Goal: Task Accomplishment & Management: Manage account settings

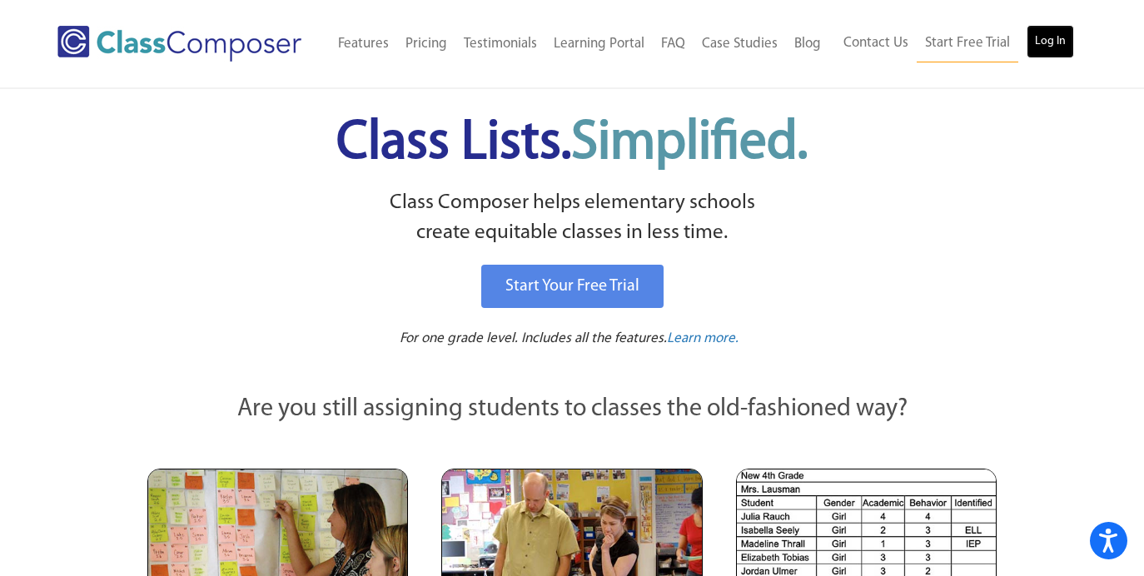
click at [1048, 31] on link "Log In" at bounding box center [1050, 41] width 47 height 33
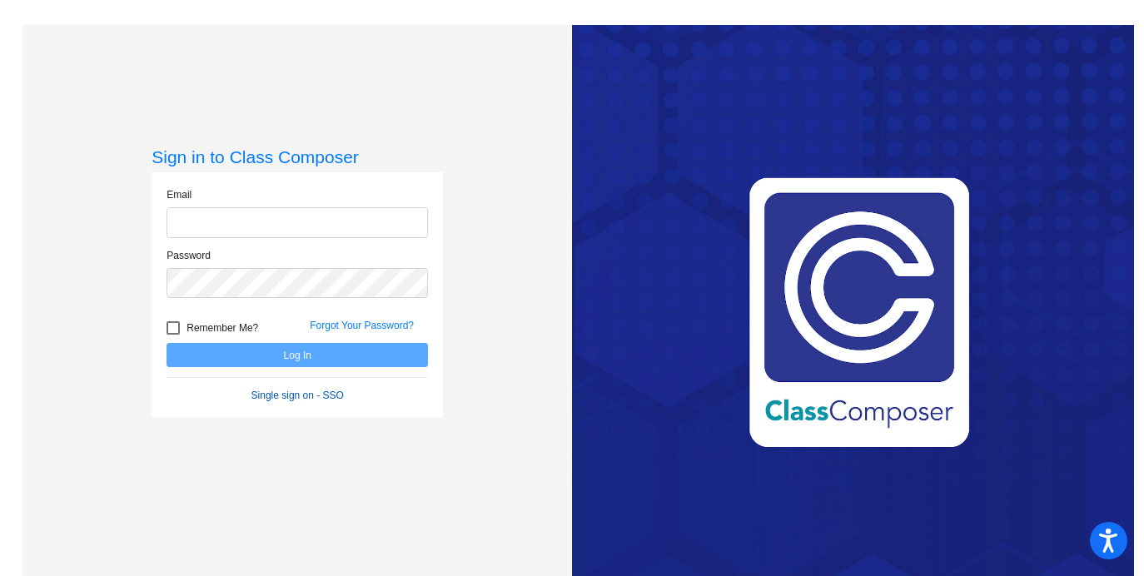
click at [319, 392] on form "Email Password Remember Me? Forgot Your Password? Log In Single sign on - SSO" at bounding box center [297, 295] width 261 height 216
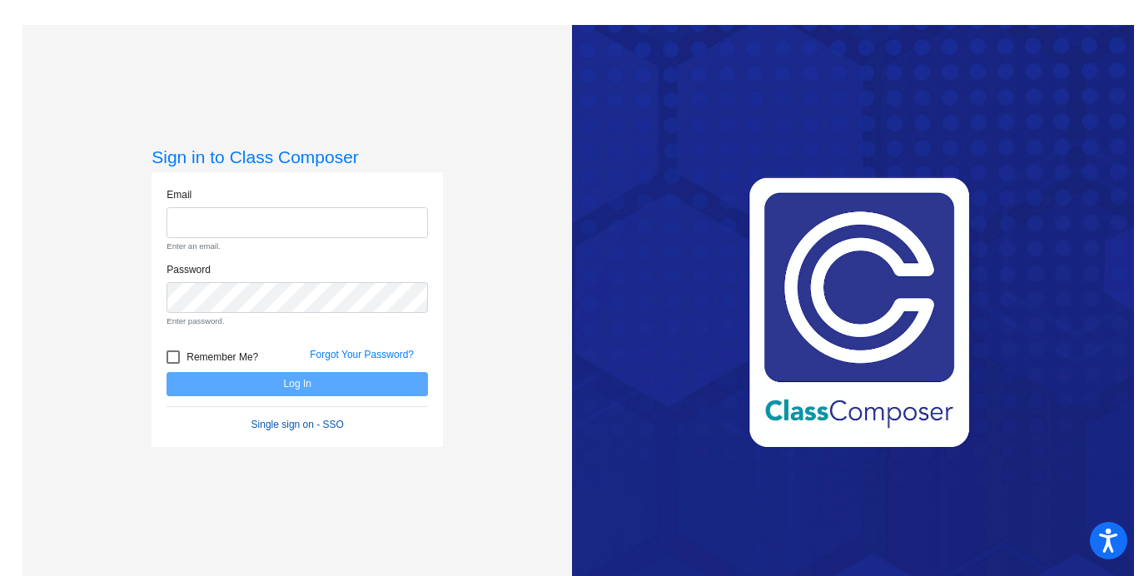
click at [307, 426] on link "Single sign on - SSO" at bounding box center [297, 425] width 92 height 12
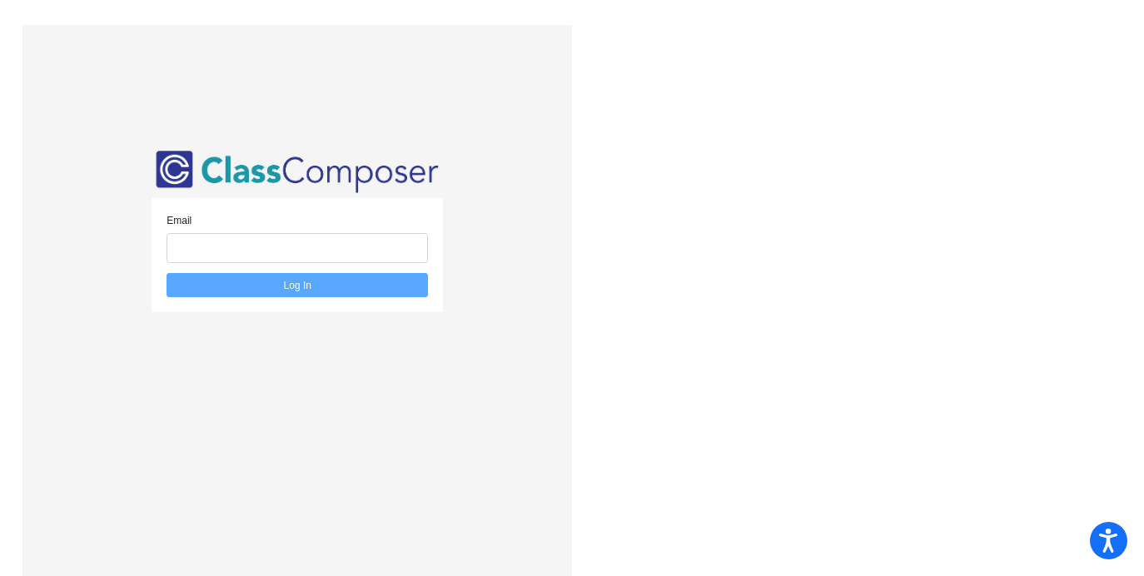
click at [435, 423] on div "Email Log In" at bounding box center [297, 313] width 291 height 333
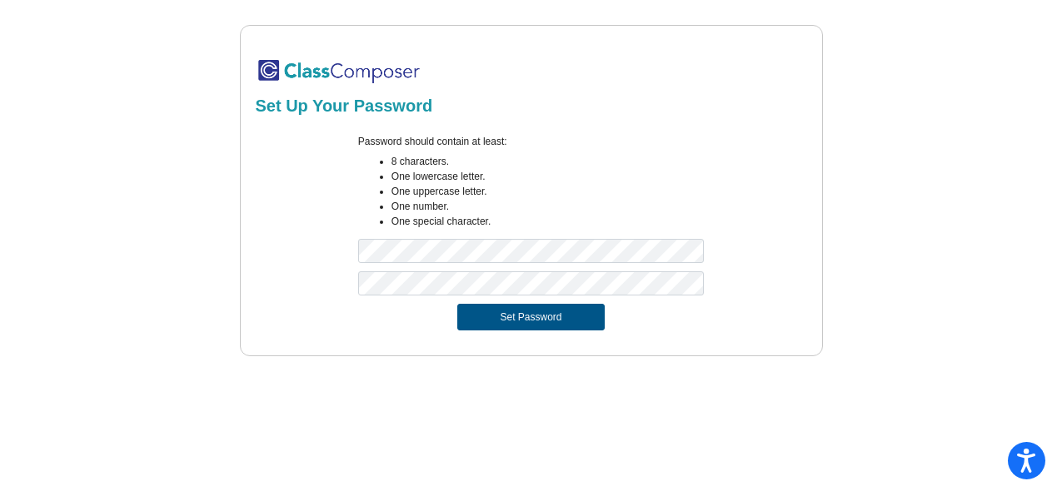
click at [561, 315] on button "Set Password" at bounding box center [530, 317] width 147 height 27
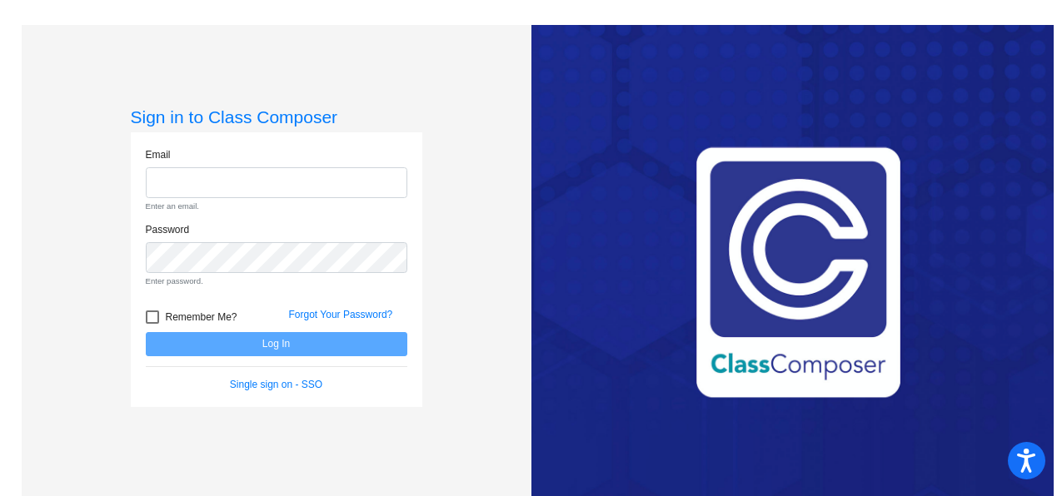
click at [500, 324] on div "Sign in to Class Composer Email Enter an email. Password Enter password. Rememb…" at bounding box center [277, 273] width 510 height 496
click at [327, 166] on div "Email Enter an email." at bounding box center [276, 179] width 261 height 65
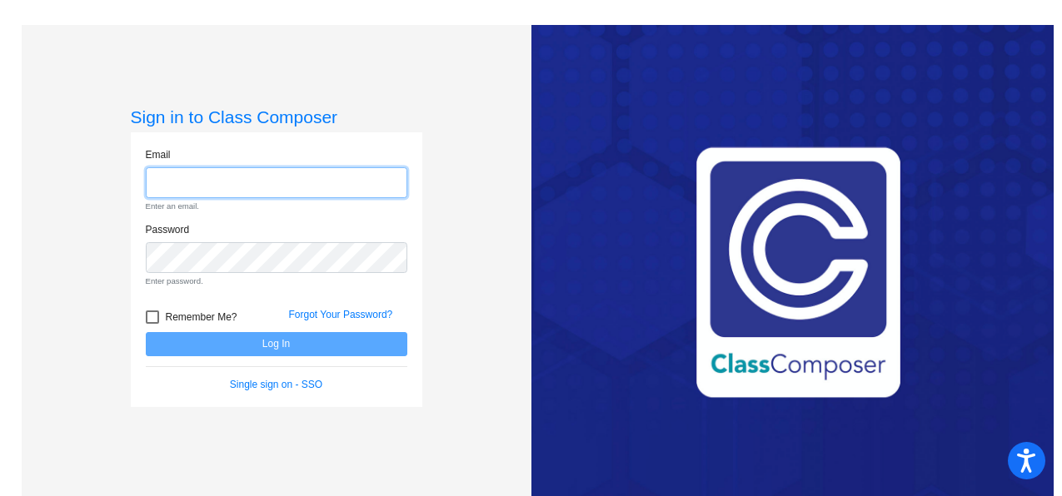
click at [321, 174] on input "email" at bounding box center [276, 182] width 261 height 31
click at [278, 185] on input "lcraig@" at bounding box center [276, 182] width 261 height 31
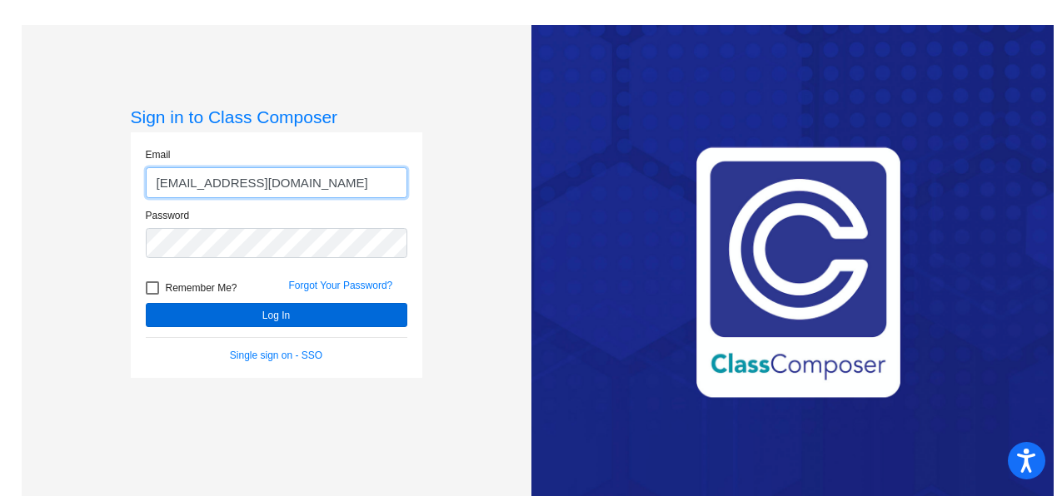
type input "lcraig@lgusd.org"
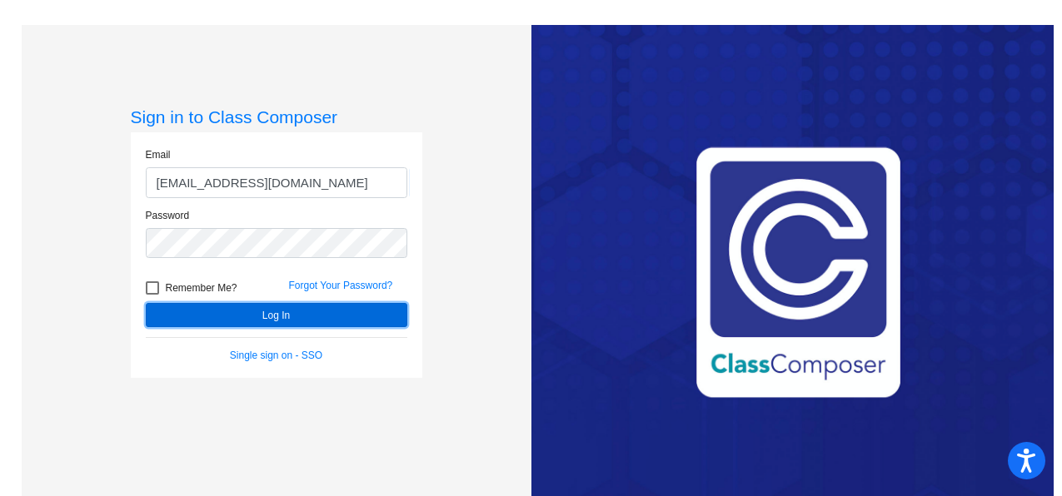
click at [213, 316] on button "Log In" at bounding box center [276, 315] width 261 height 24
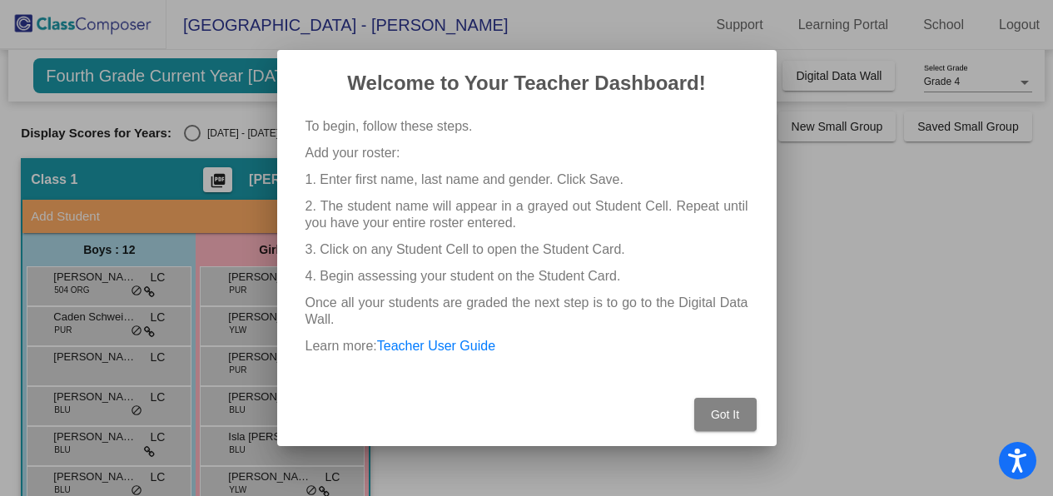
click at [727, 413] on span "Got It" at bounding box center [725, 414] width 28 height 13
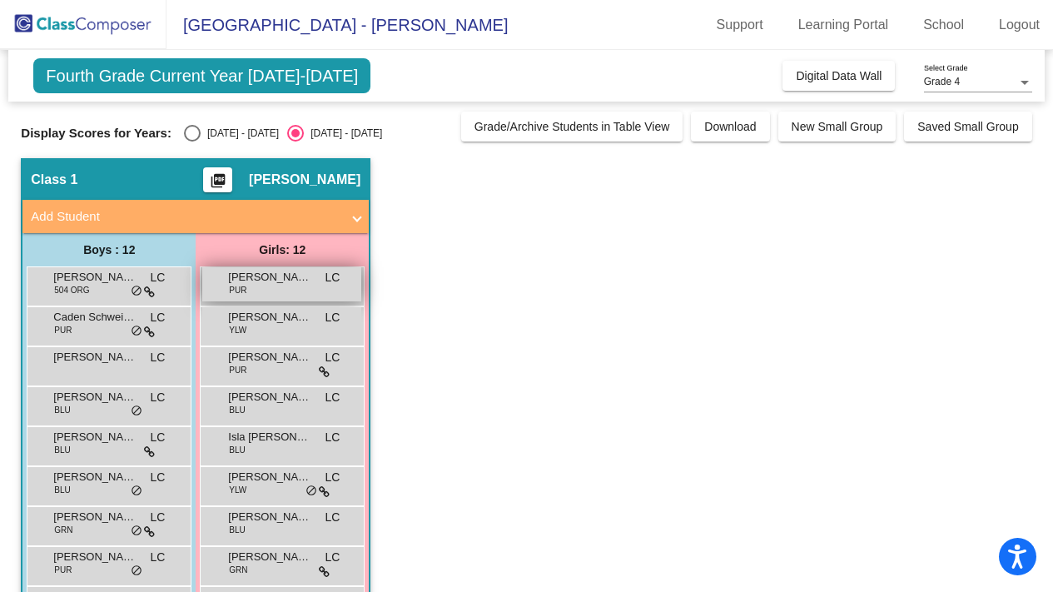
click at [266, 278] on span "Aria Li" at bounding box center [269, 277] width 83 height 17
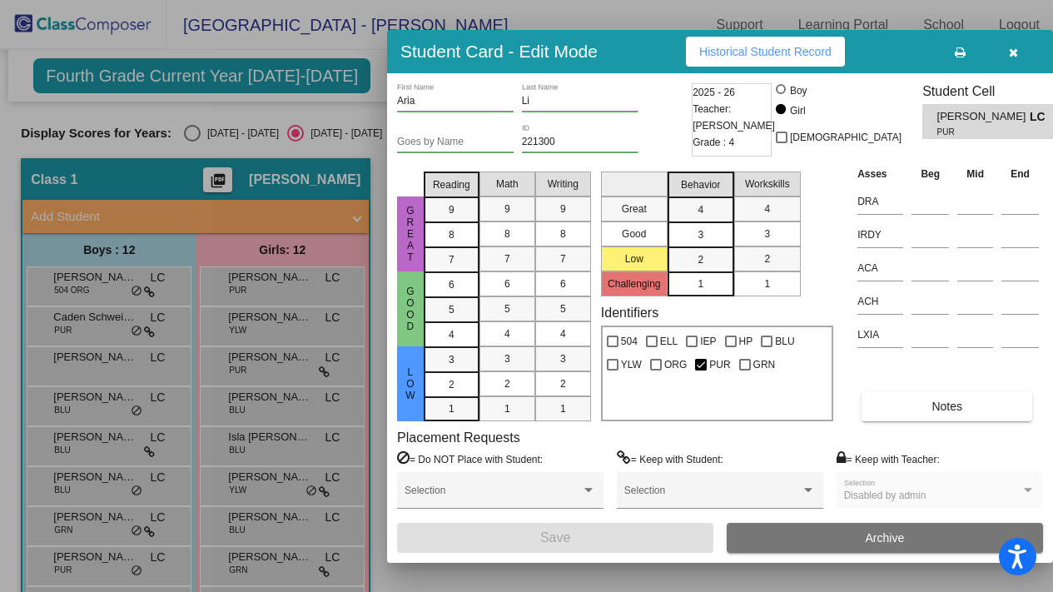
click at [798, 39] on button "Historical Student Record" at bounding box center [765, 52] width 159 height 30
click at [574, 9] on div at bounding box center [526, 296] width 1053 height 592
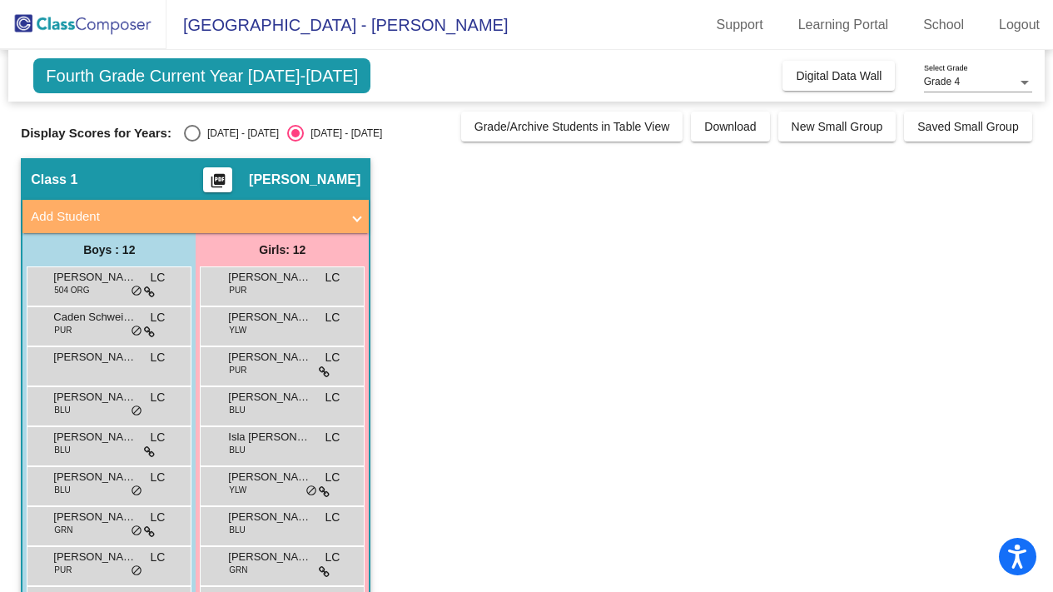
click at [705, 210] on app-classroom "Class 1 picture_as_pdf Libby Craig Add Student First Name Last Name Student Id …" at bounding box center [526, 465] width 1011 height 614
click at [739, 203] on app-classroom "Class 1 picture_as_pdf Libby Craig Add Student First Name Last Name Student Id …" at bounding box center [526, 465] width 1011 height 614
click at [674, 254] on app-classroom "Class 1 picture_as_pdf Libby Craig Add Student First Name Last Name Student Id …" at bounding box center [526, 465] width 1011 height 614
click at [674, 267] on app-classroom "Class 1 picture_as_pdf Libby Craig Add Student First Name Last Name Student Id …" at bounding box center [526, 465] width 1011 height 614
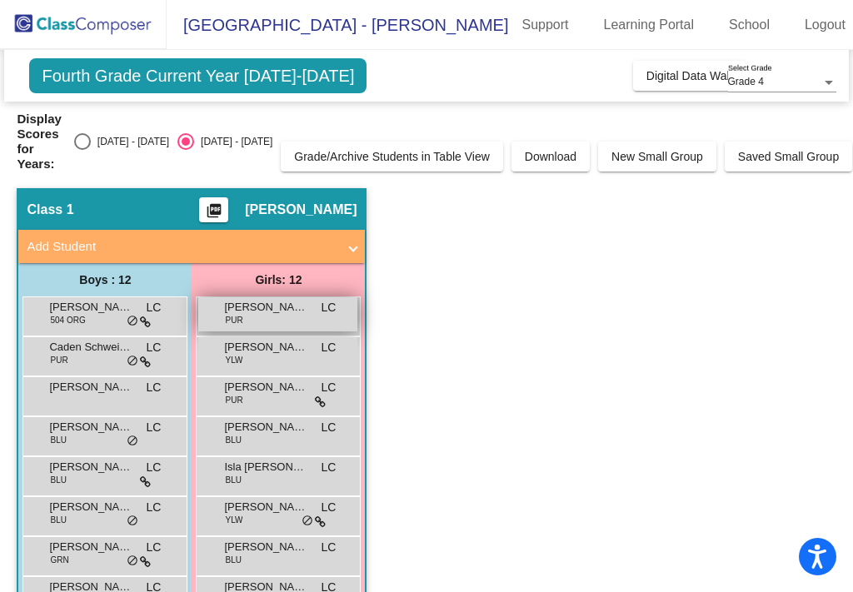
click at [278, 311] on span "Aria Li" at bounding box center [265, 307] width 83 height 17
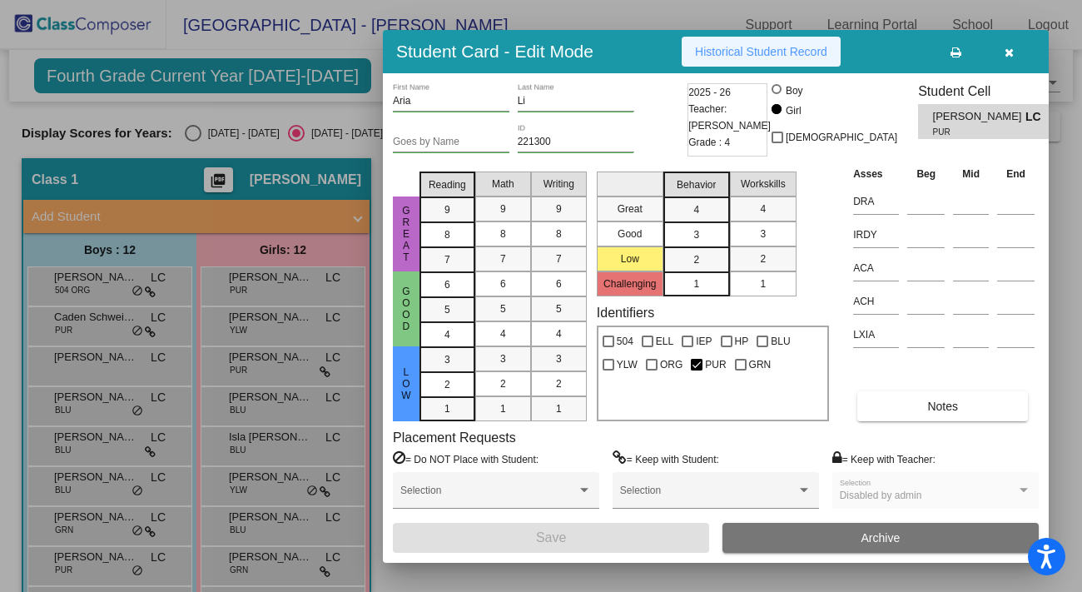
click at [752, 48] on span "Historical Student Record" at bounding box center [761, 51] width 132 height 13
click at [347, 112] on div at bounding box center [541, 296] width 1082 height 592
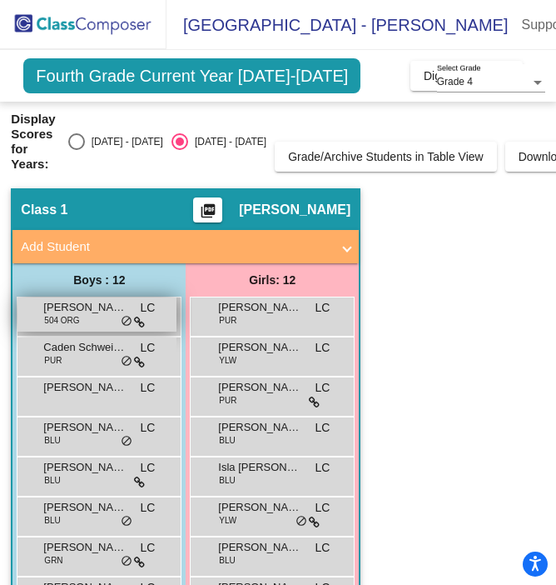
click at [102, 310] on span "Braden Schweitzhoff" at bounding box center [84, 307] width 83 height 17
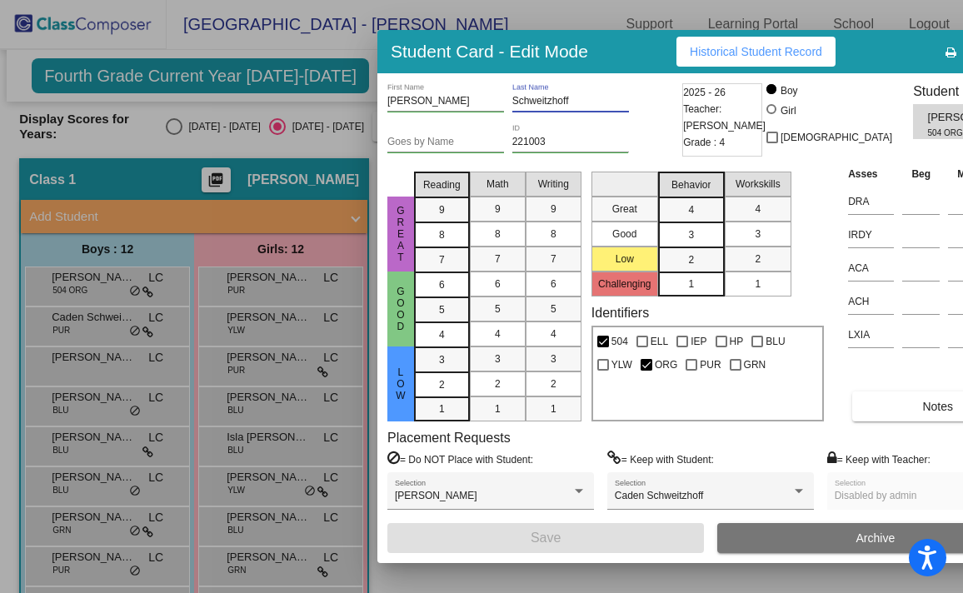
click at [549, 104] on input "Schweitzhoff" at bounding box center [570, 102] width 117 height 12
drag, startPoint x: 561, startPoint y: 100, endPoint x: 484, endPoint y: 106, distance: 77.7
click at [484, 106] on div "Braden First Name Schweitzhoff Last Name" at bounding box center [532, 103] width 291 height 41
click at [371, 73] on div at bounding box center [481, 296] width 963 height 593
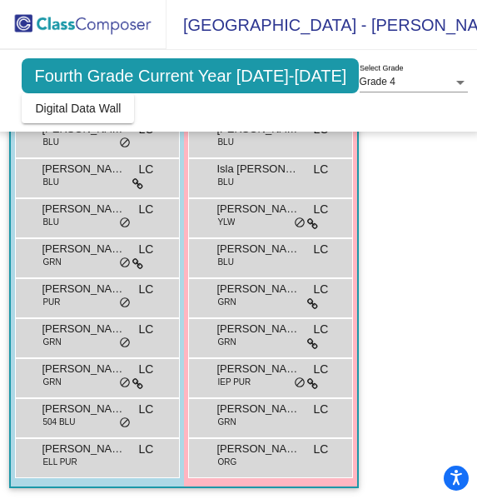
scroll to position [334, 0]
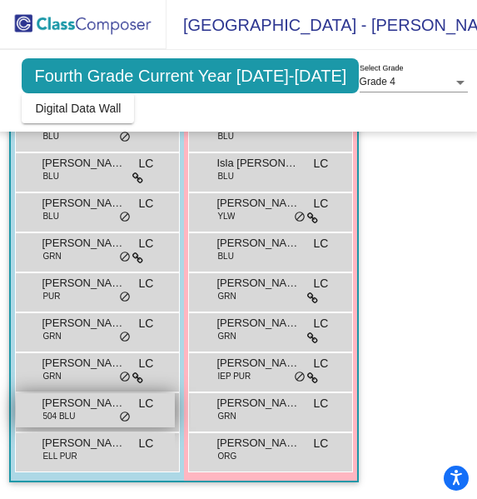
click at [92, 405] on div "Shreyas Kavalapara 504 BLU LC lock do_not_disturb_alt" at bounding box center [95, 410] width 159 height 34
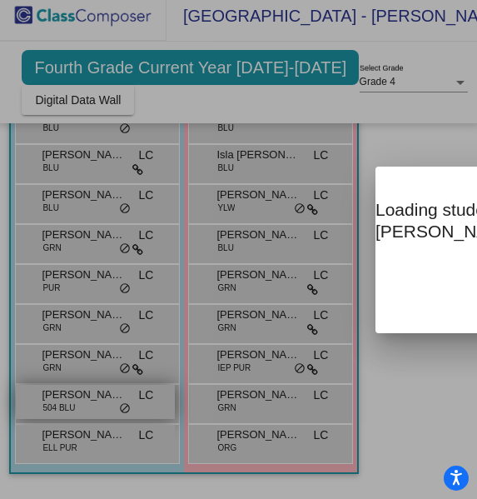
click at [92, 405] on div at bounding box center [238, 249] width 477 height 499
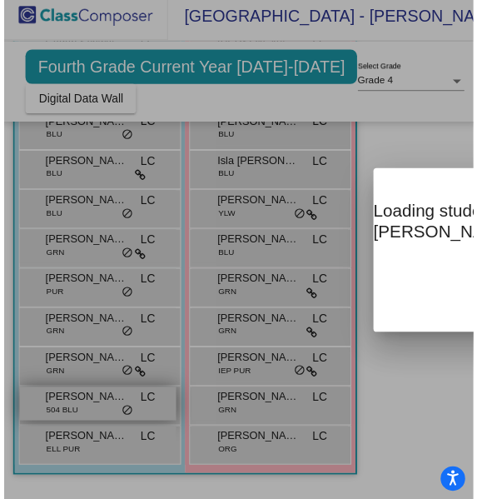
scroll to position [8, 0]
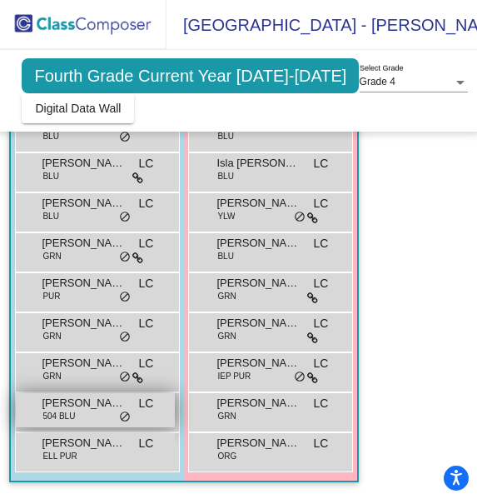
click at [69, 410] on span "504 BLU" at bounding box center [58, 416] width 32 height 12
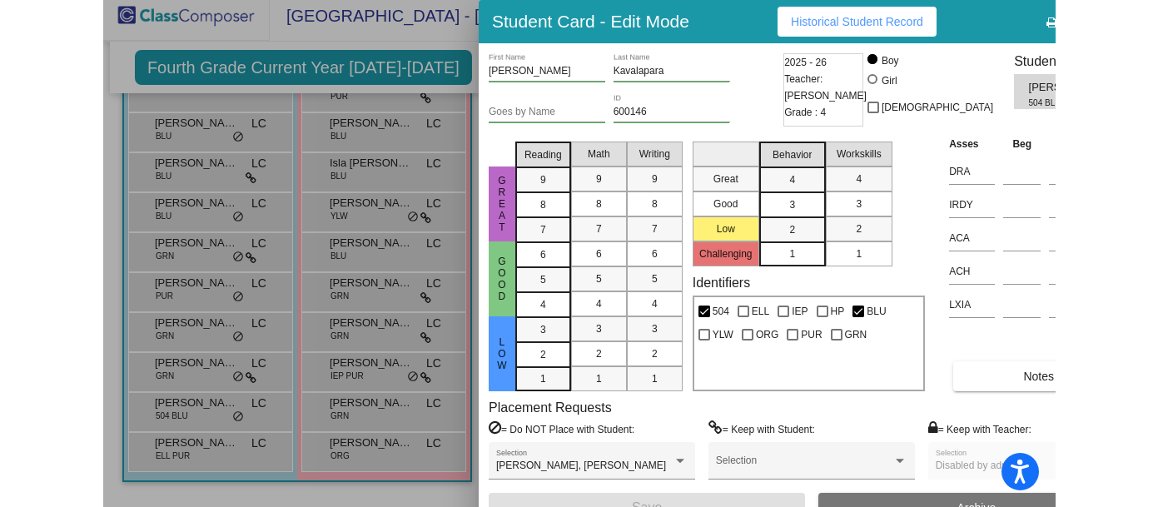
scroll to position [266, 0]
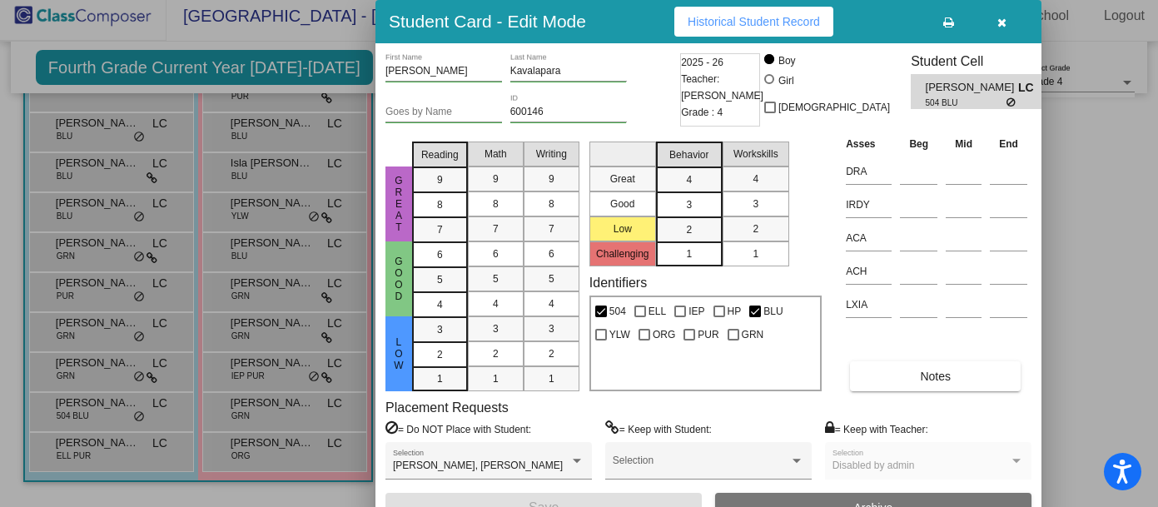
click at [579, 68] on input "Kavalapara" at bounding box center [568, 72] width 117 height 12
click at [1061, 251] on div at bounding box center [579, 253] width 1158 height 507
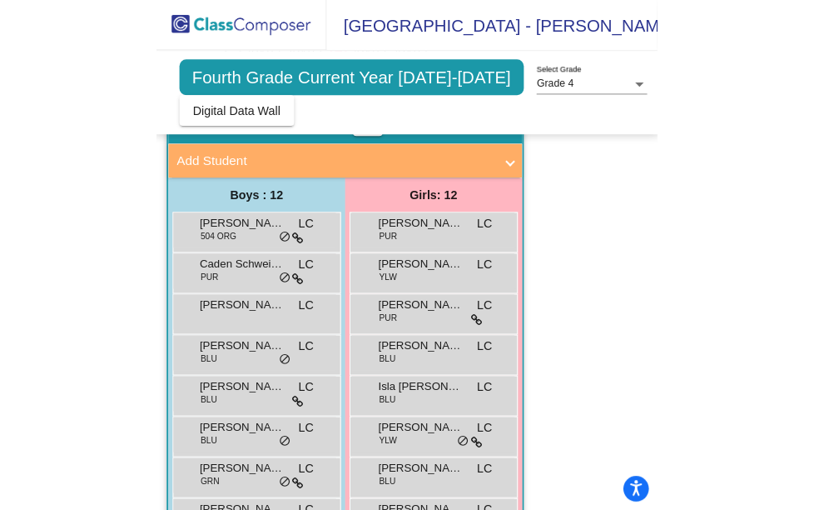
scroll to position [114, 0]
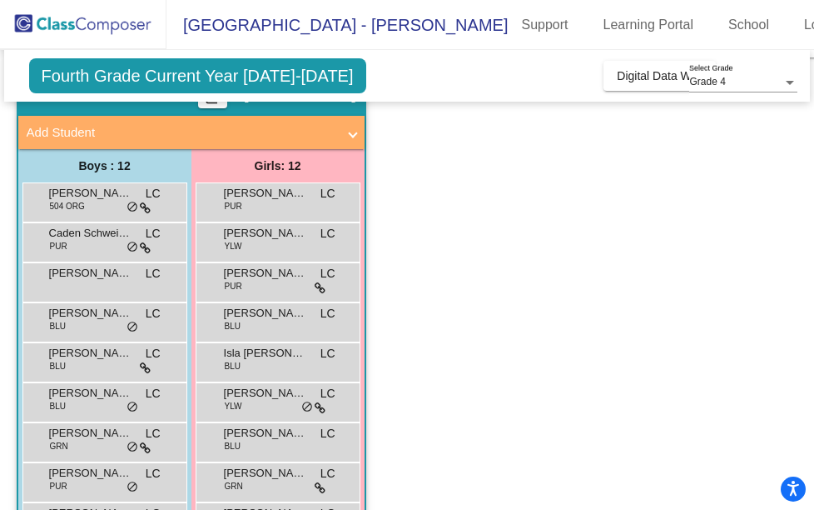
click at [470, 194] on app-classroom "Class 1 picture_as_pdf Libby Craig Add Student First Name Last Name Student Id …" at bounding box center [408, 381] width 782 height 614
